Goal: Task Accomplishment & Management: Use online tool/utility

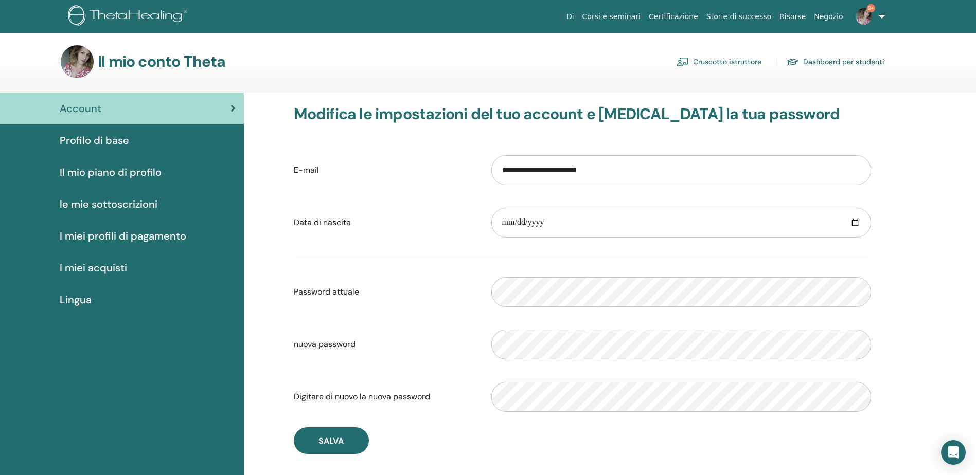
click at [728, 59] on link "Cruscotto istruttore" at bounding box center [719, 62] width 85 height 16
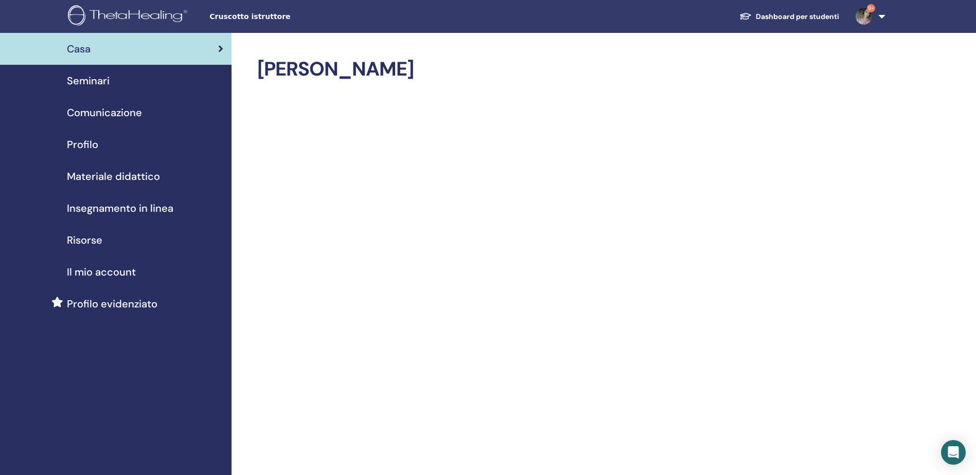
click at [82, 84] on span "Seminari" at bounding box center [88, 80] width 43 height 15
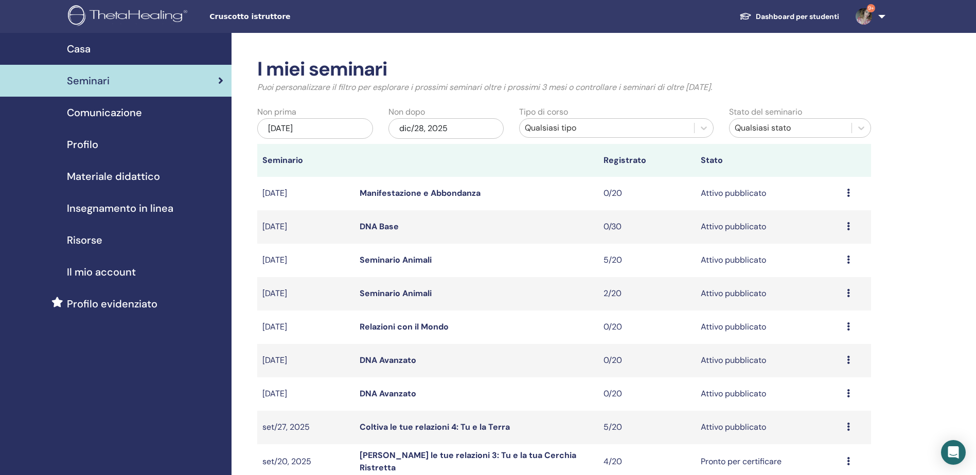
click at [472, 427] on link "Coltiva le tue relazioni 4: Tu e la Terra" at bounding box center [435, 427] width 150 height 11
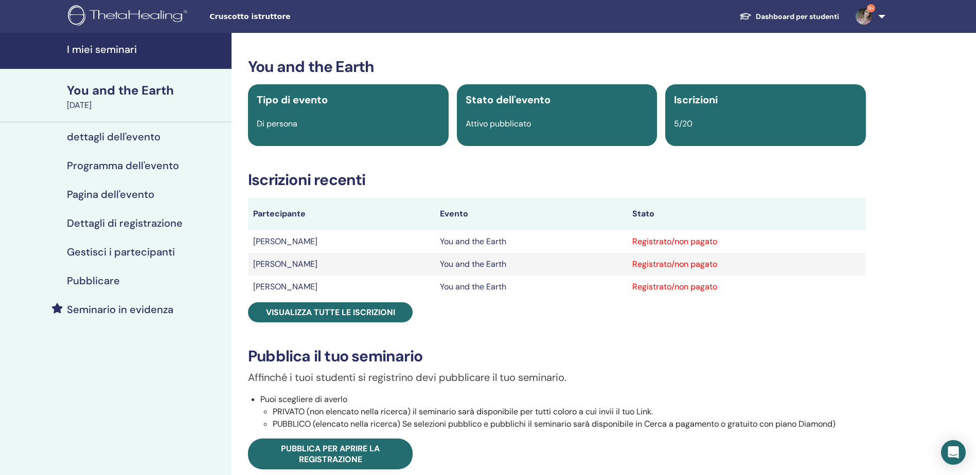
click at [98, 104] on div "September 27, 2025" at bounding box center [146, 105] width 158 height 12
click at [115, 253] on h4 "Gestisci i partecipanti" at bounding box center [121, 252] width 108 height 12
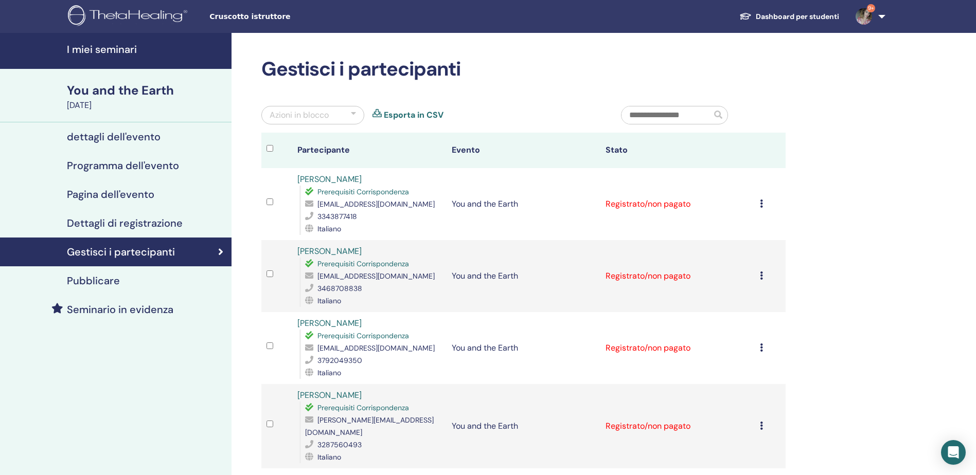
click at [355, 116] on div at bounding box center [353, 115] width 5 height 12
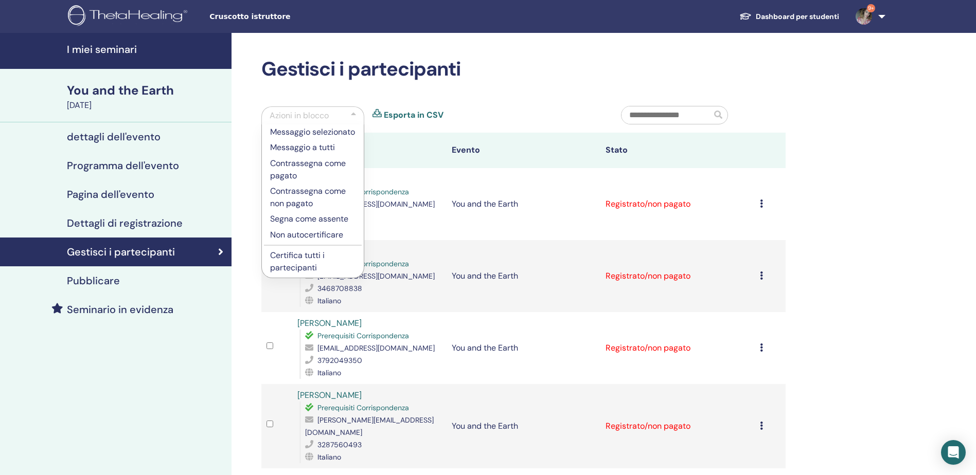
click at [303, 272] on p "Certifica tutti i partecipanti" at bounding box center [312, 262] width 85 height 25
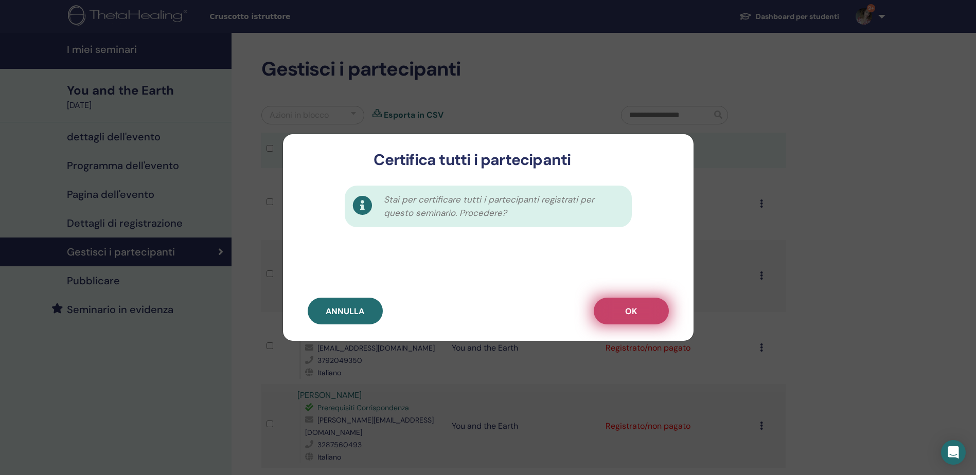
click at [640, 308] on button "OK" at bounding box center [631, 311] width 75 height 27
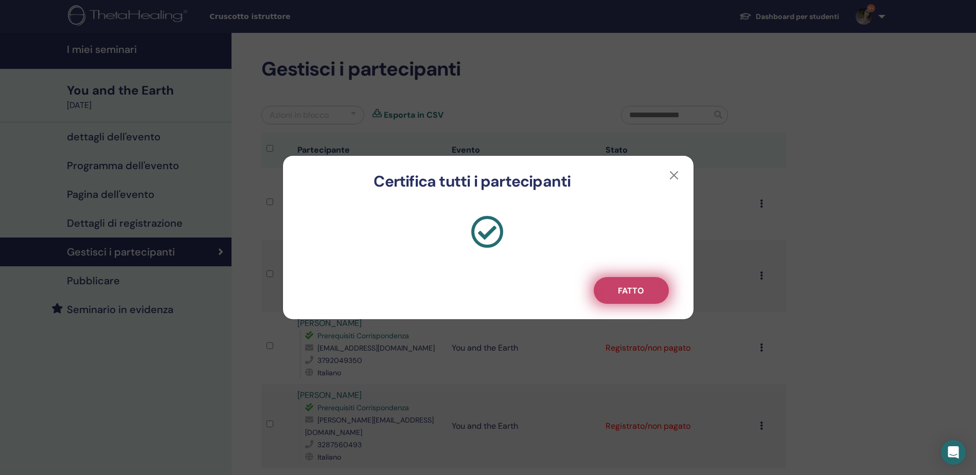
drag, startPoint x: 645, startPoint y: 281, endPoint x: 670, endPoint y: 248, distance: 42.2
click at [645, 281] on button "Fatto" at bounding box center [631, 290] width 75 height 27
